Goal: Information Seeking & Learning: Learn about a topic

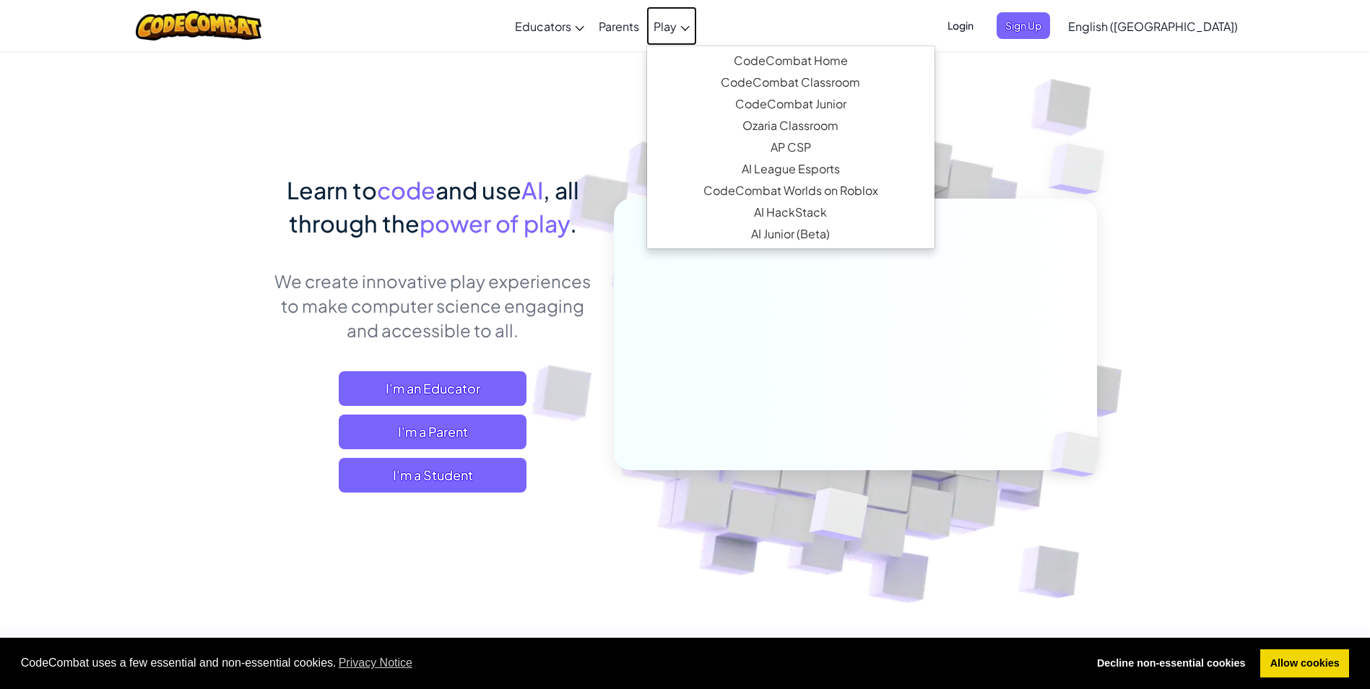
click at [677, 27] on span "Play" at bounding box center [665, 26] width 23 height 15
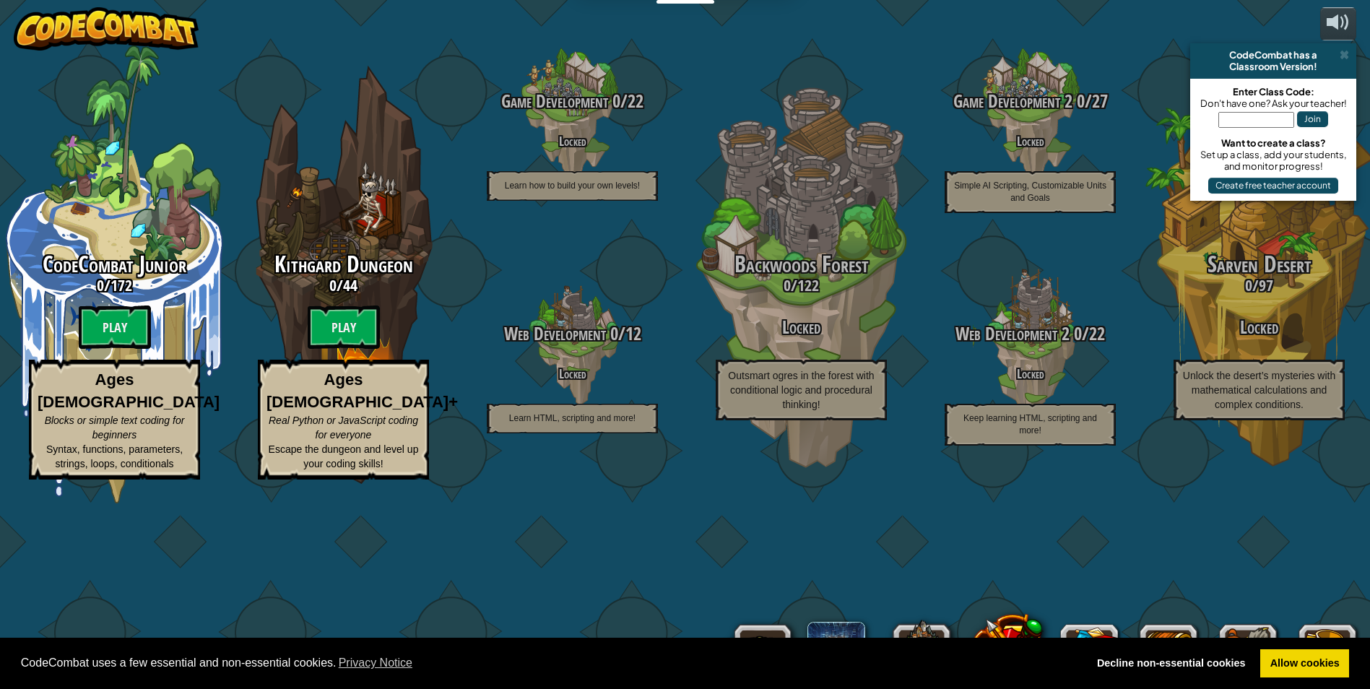
click at [358, 349] on btn "Play" at bounding box center [344, 327] width 72 height 43
